Goal: Task Accomplishment & Management: Use online tool/utility

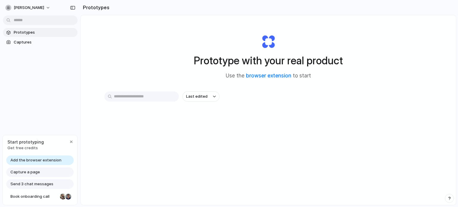
click at [23, 36] on link "Prototypes" at bounding box center [40, 32] width 75 height 9
click at [204, 100] on button "Last edited" at bounding box center [200, 97] width 37 height 10
click at [273, 97] on div "Last edited Last created Alphabetical" at bounding box center [229, 103] width 458 height 207
click at [94, 8] on h2 "Prototypes" at bounding box center [94, 7] width 29 height 7
click at [41, 8] on span "[PERSON_NAME]" at bounding box center [29, 8] width 30 height 6
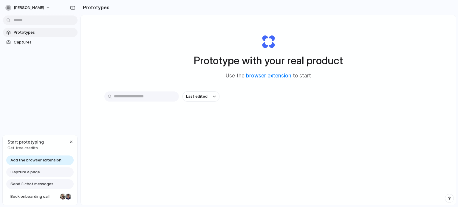
click at [186, 46] on div "Settings Invite members Change theme Sign out" at bounding box center [229, 103] width 458 height 207
click at [257, 77] on link "browser extension" at bounding box center [268, 76] width 45 height 6
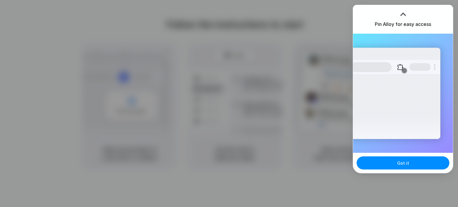
click at [293, 113] on div at bounding box center [229, 103] width 458 height 207
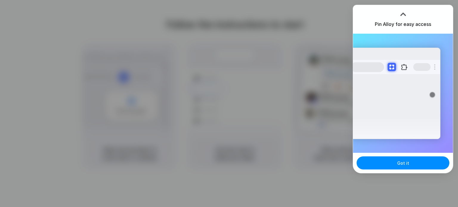
click at [229, 104] on div at bounding box center [229, 104] width 0 height 0
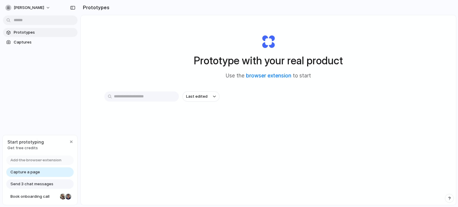
click at [26, 33] on span "Prototypes" at bounding box center [44, 33] width 61 height 6
click at [37, 173] on span "Capture a page" at bounding box center [25, 172] width 30 height 6
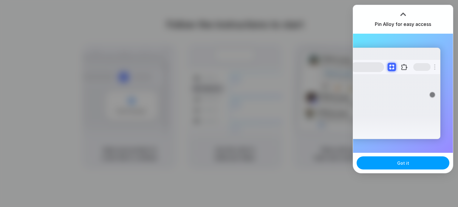
click at [400, 159] on button "Got it" at bounding box center [403, 162] width 93 height 13
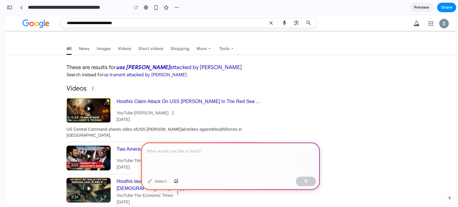
click at [209, 145] on div at bounding box center [230, 158] width 179 height 32
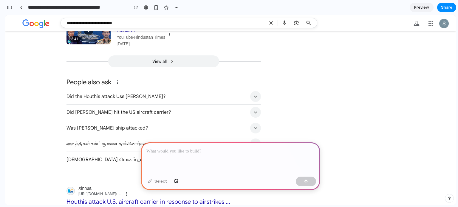
scroll to position [238, 0]
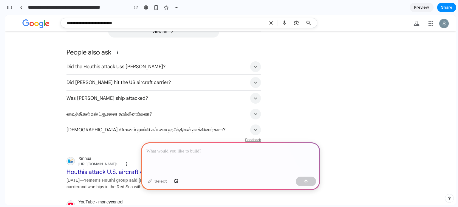
click at [222, 155] on div at bounding box center [230, 158] width 179 height 32
click at [303, 181] on button "button" at bounding box center [306, 182] width 20 height 10
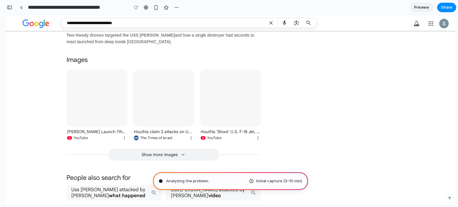
scroll to position [749, 0]
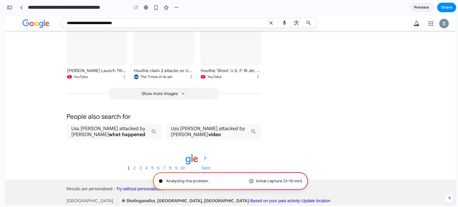
click at [211, 186] on div "Analyzing the problem . Initial capture (3–10 min)" at bounding box center [230, 181] width 155 height 18
click at [207, 180] on span "Analyzing the problem ..." at bounding box center [188, 181] width 45 height 6
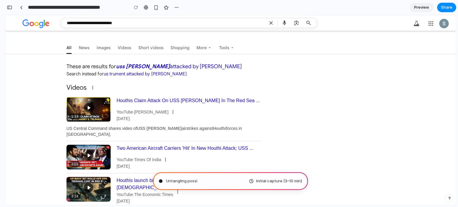
scroll to position [0, 0]
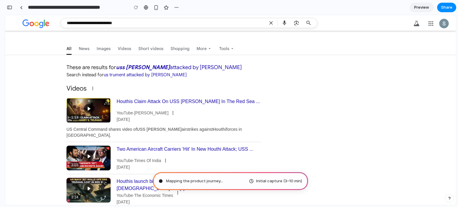
click at [172, 9] on div at bounding box center [155, 7] width 49 height 9
click at [177, 9] on div "button" at bounding box center [176, 7] width 5 height 5
